Goal: Task Accomplishment & Management: Manage account settings

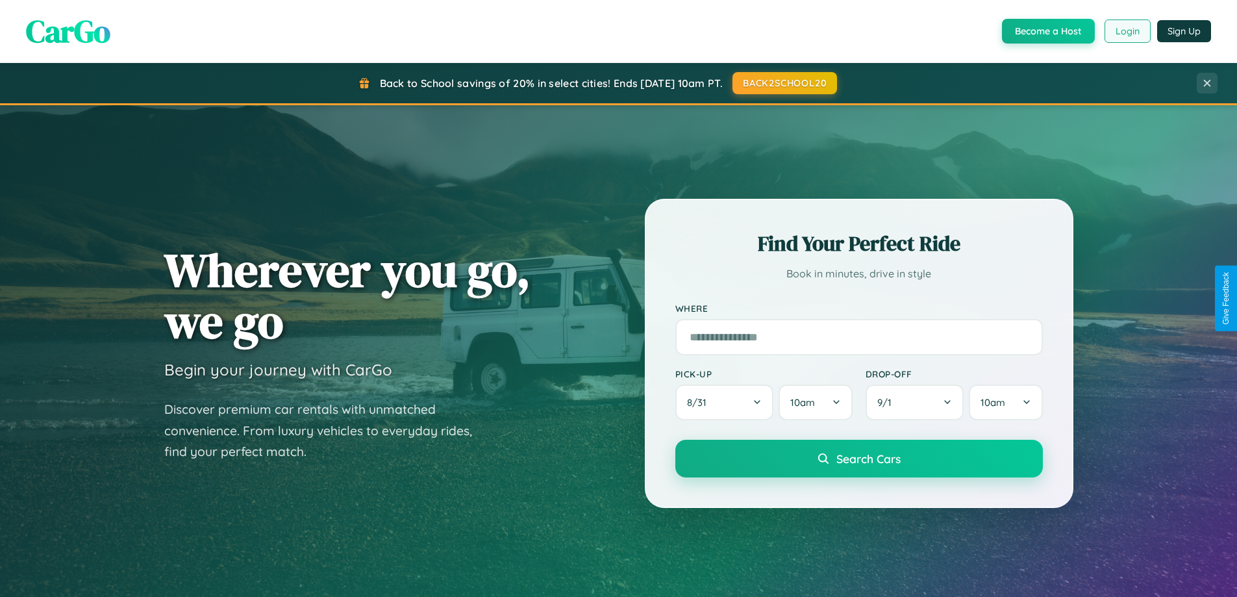
click at [1127, 31] on button "Login" at bounding box center [1127, 30] width 46 height 23
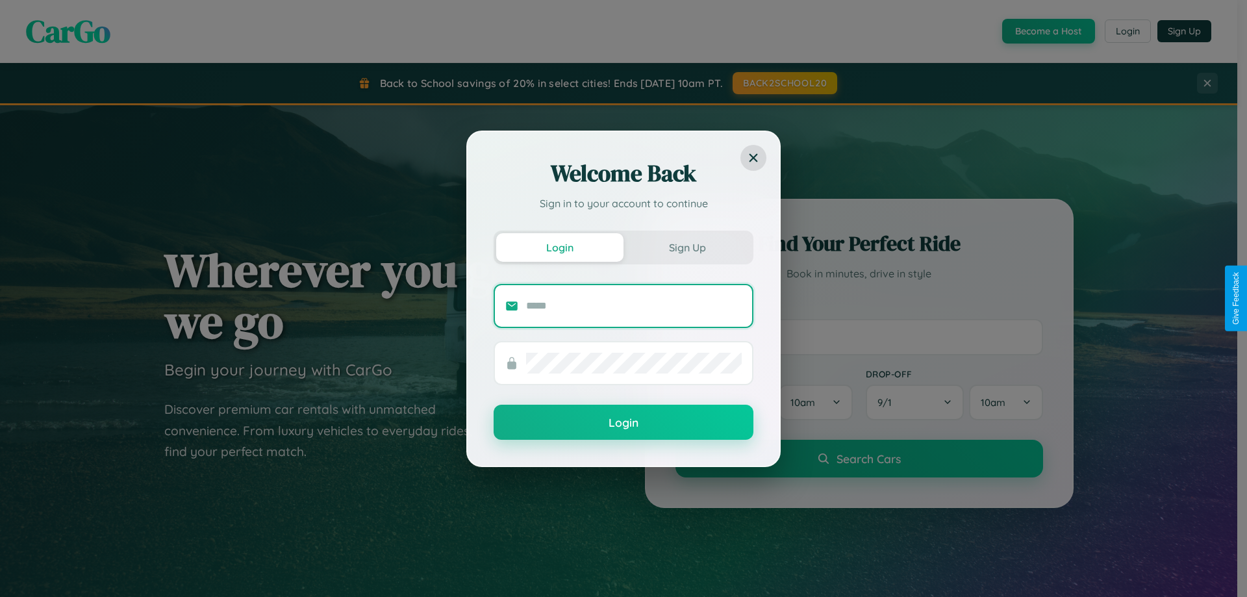
click at [634, 305] on input "text" at bounding box center [634, 305] width 216 height 21
type input "**********"
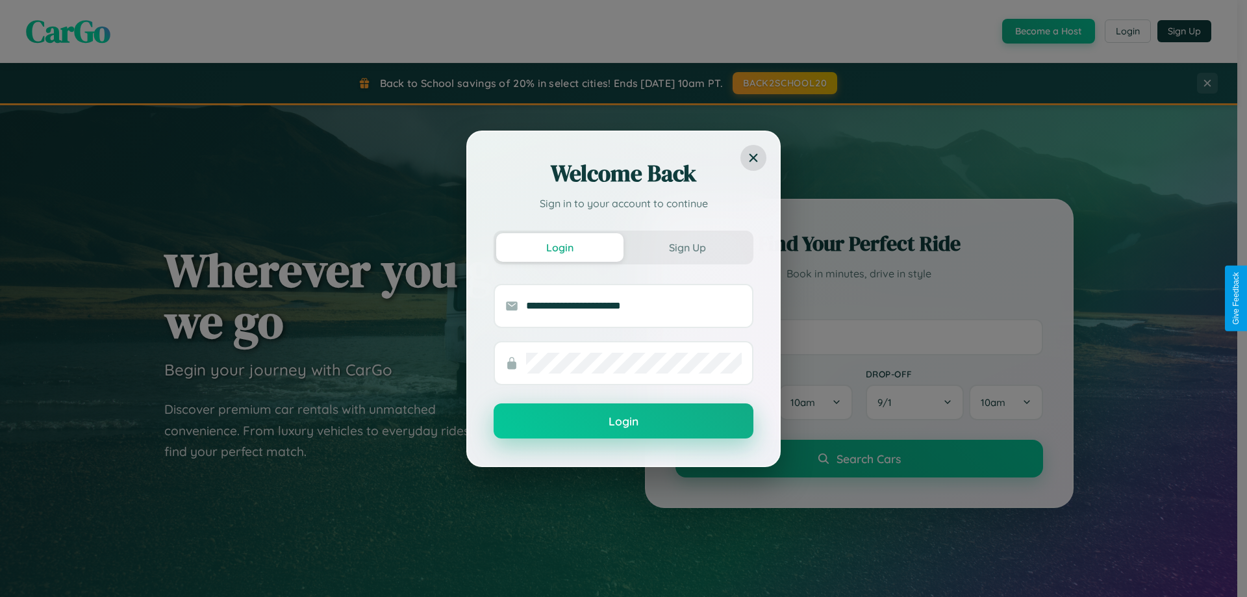
click at [623, 421] on button "Login" at bounding box center [623, 420] width 260 height 35
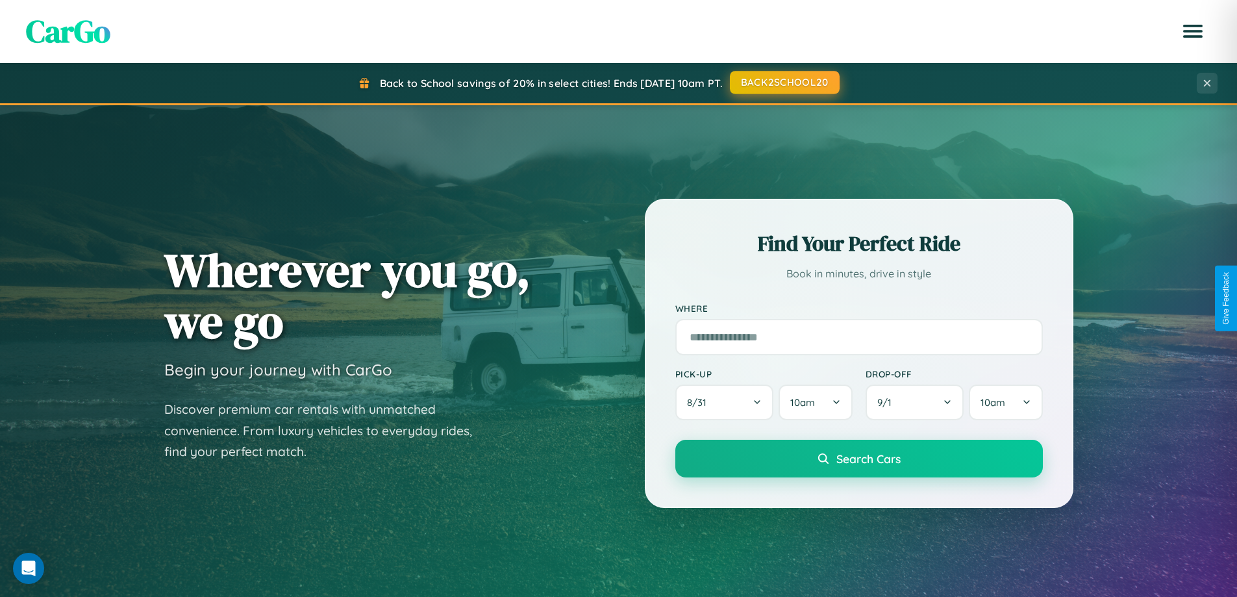
click at [784, 83] on button "BACK2SCHOOL20" at bounding box center [785, 82] width 110 height 23
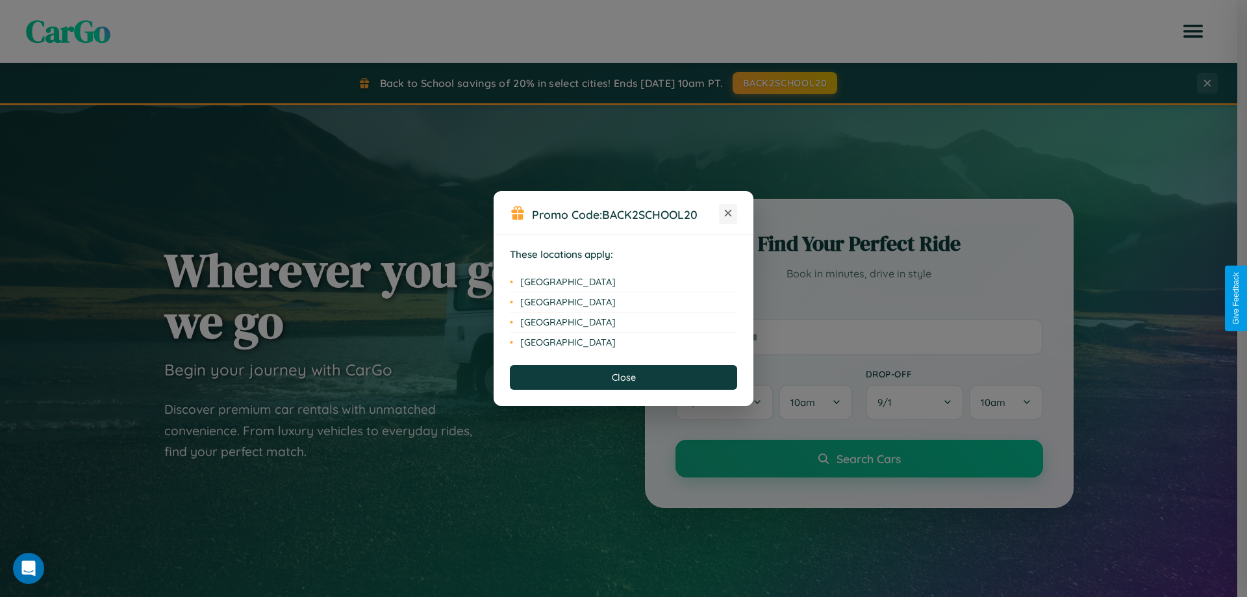
click at [728, 214] on icon at bounding box center [728, 213] width 7 height 7
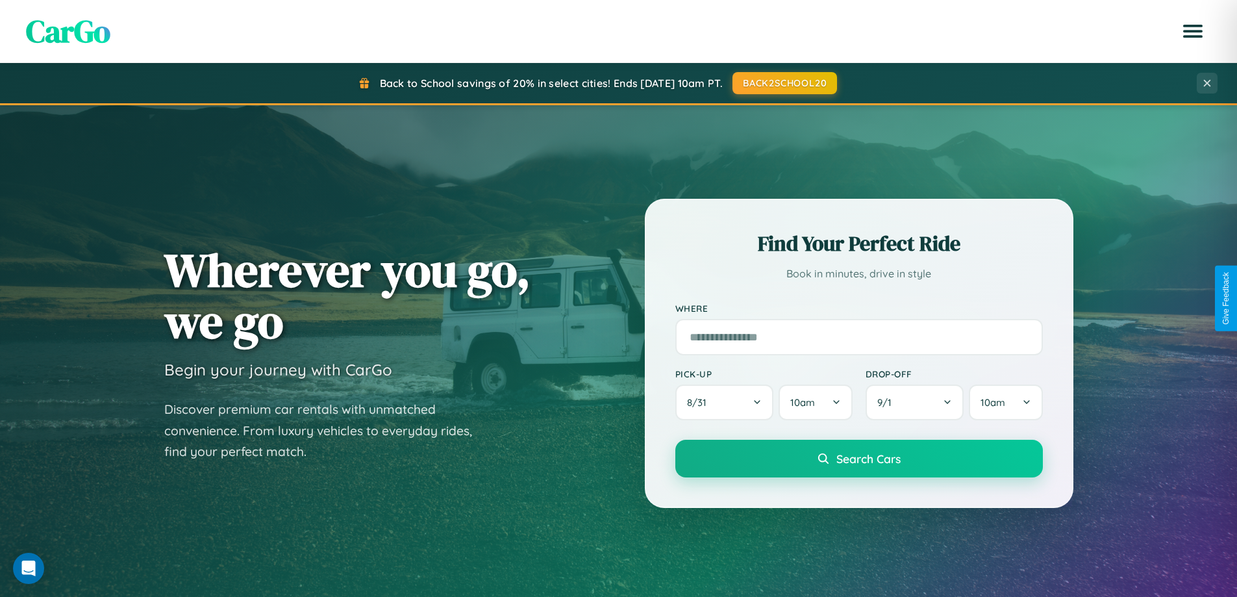
scroll to position [560, 0]
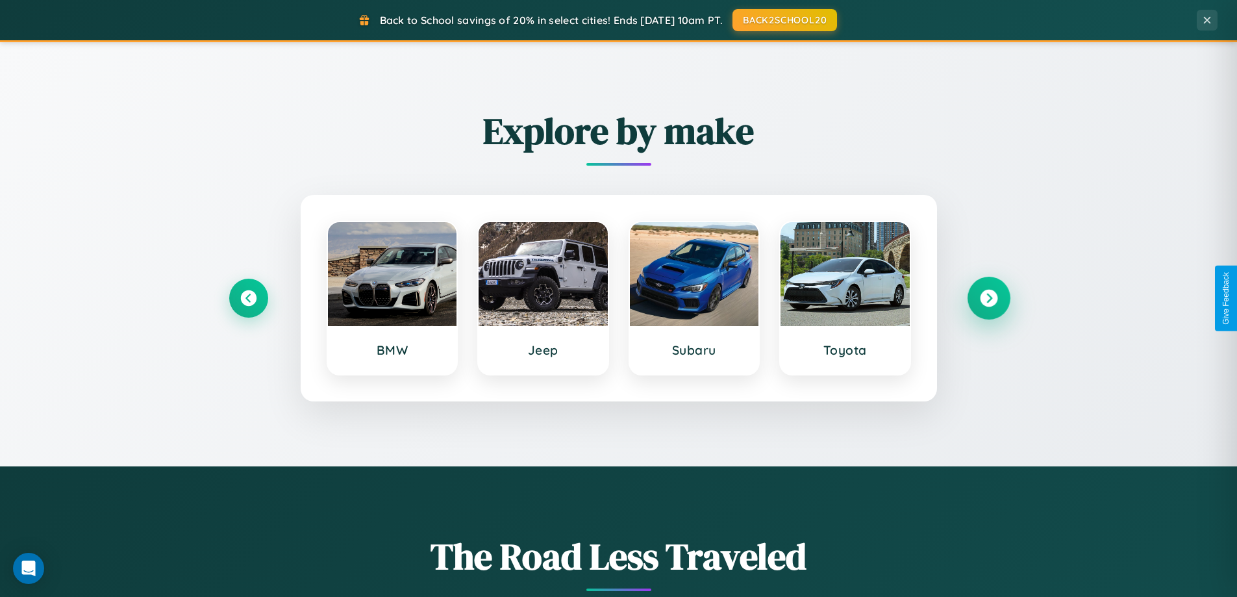
click at [988, 298] on icon at bounding box center [989, 299] width 18 height 18
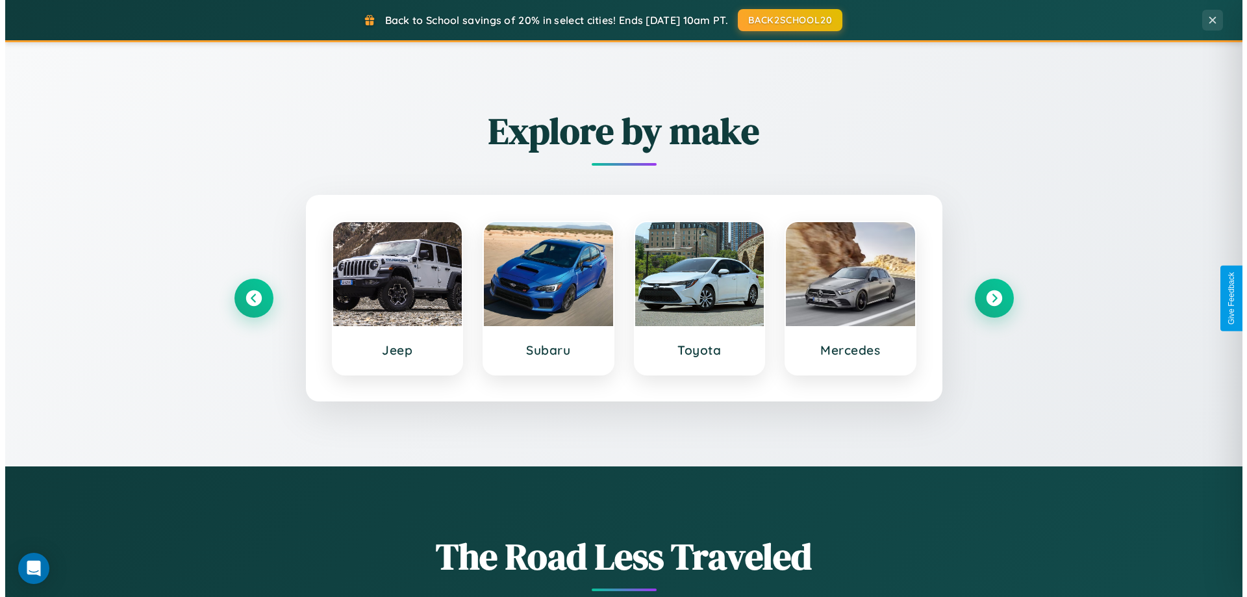
scroll to position [0, 0]
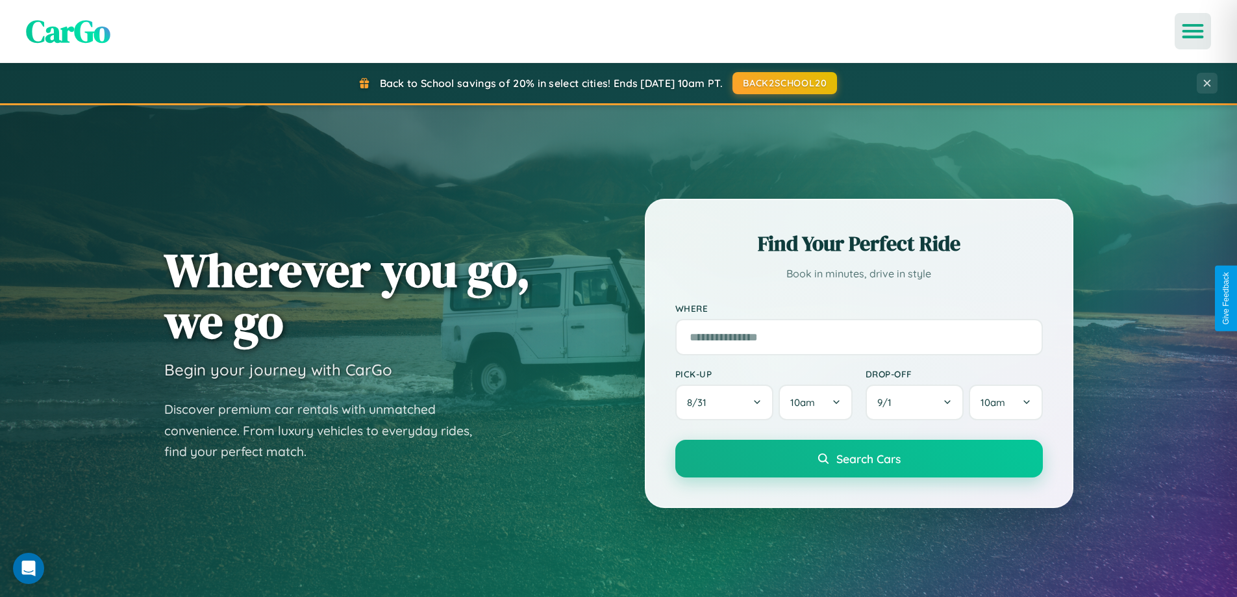
click at [1193, 31] on icon "Open menu" at bounding box center [1193, 31] width 19 height 12
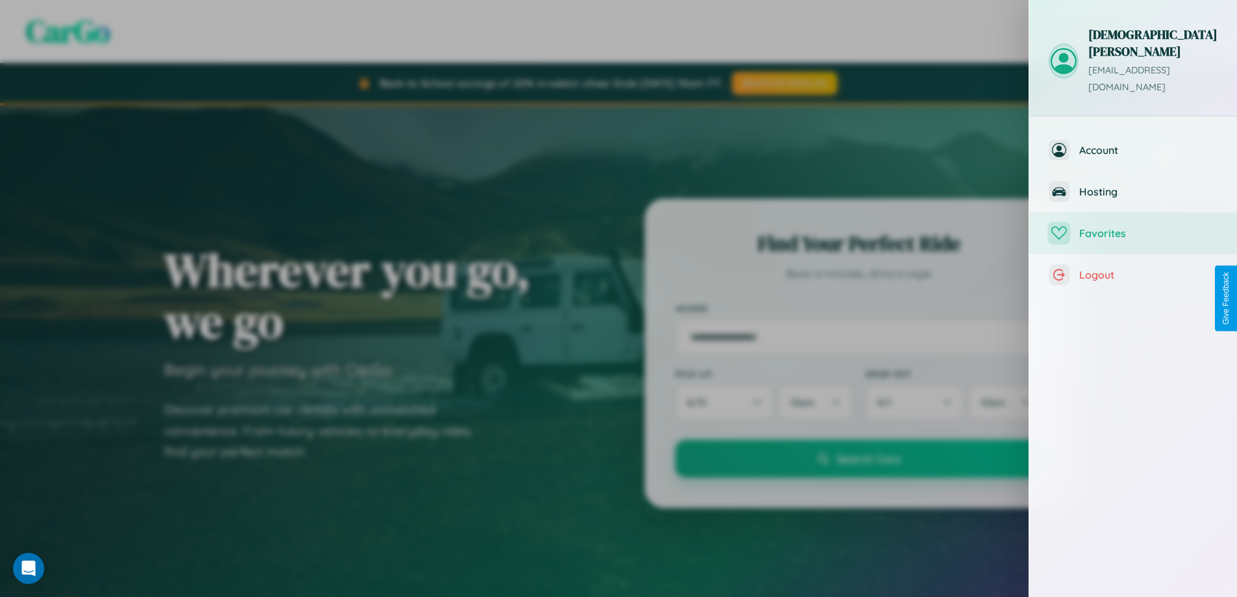
click at [1133, 227] on span "Favorites" at bounding box center [1148, 233] width 138 height 13
